Goal: Navigation & Orientation: Find specific page/section

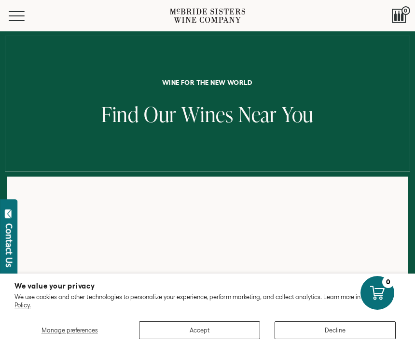
click at [317, 331] on button "Decline" at bounding box center [335, 330] width 121 height 18
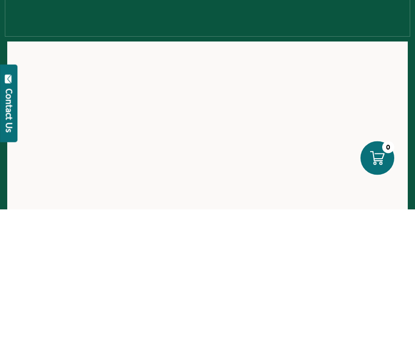
scroll to position [135, 0]
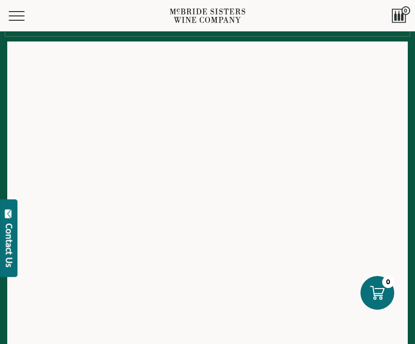
scroll to position [135, 0]
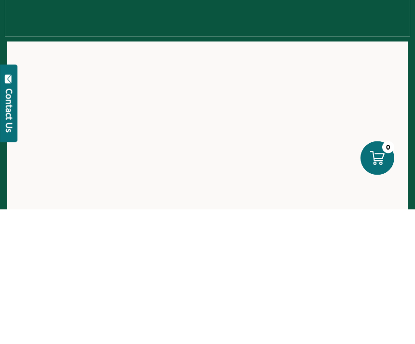
scroll to position [135, 0]
